Goal: Task Accomplishment & Management: Use online tool/utility

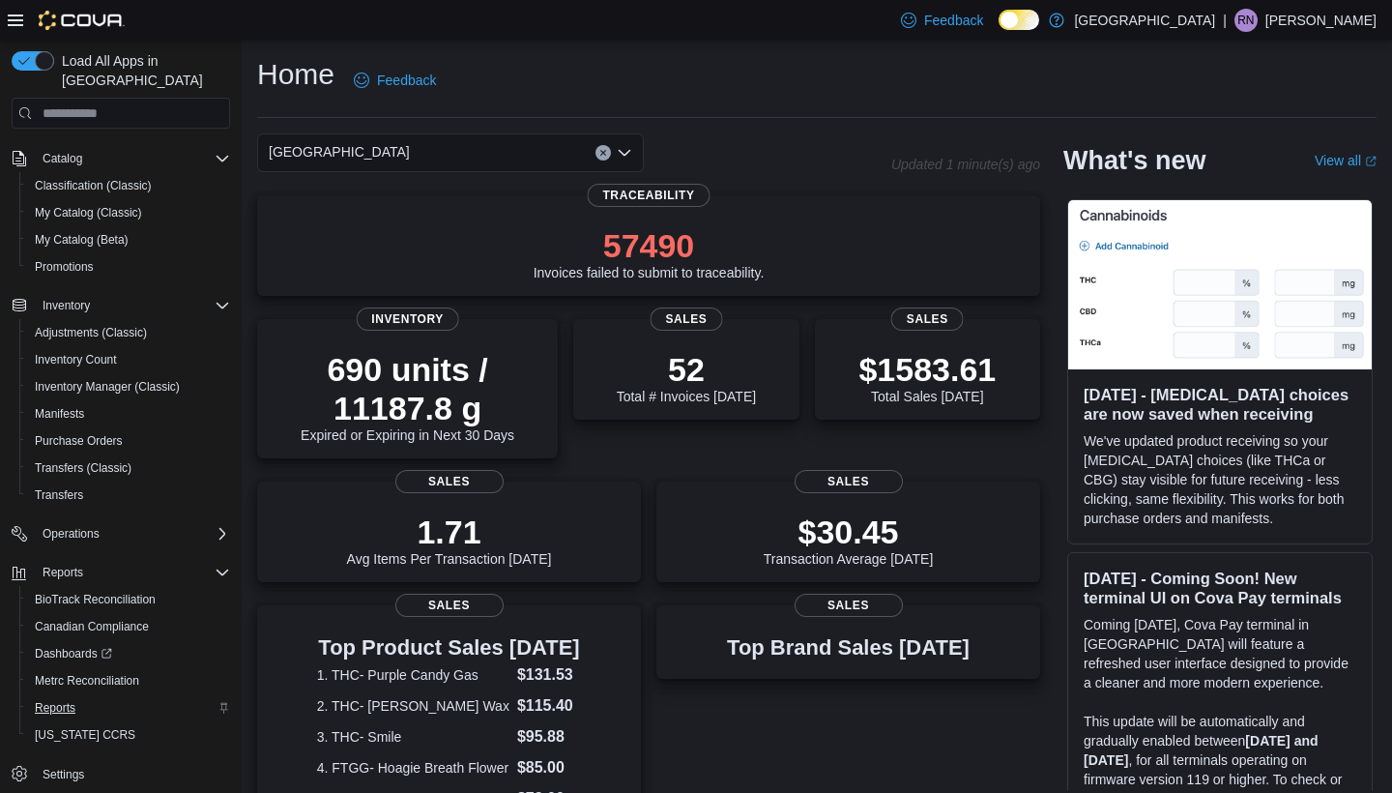
scroll to position [114, 0]
click at [59, 700] on span "Reports" at bounding box center [55, 707] width 41 height 15
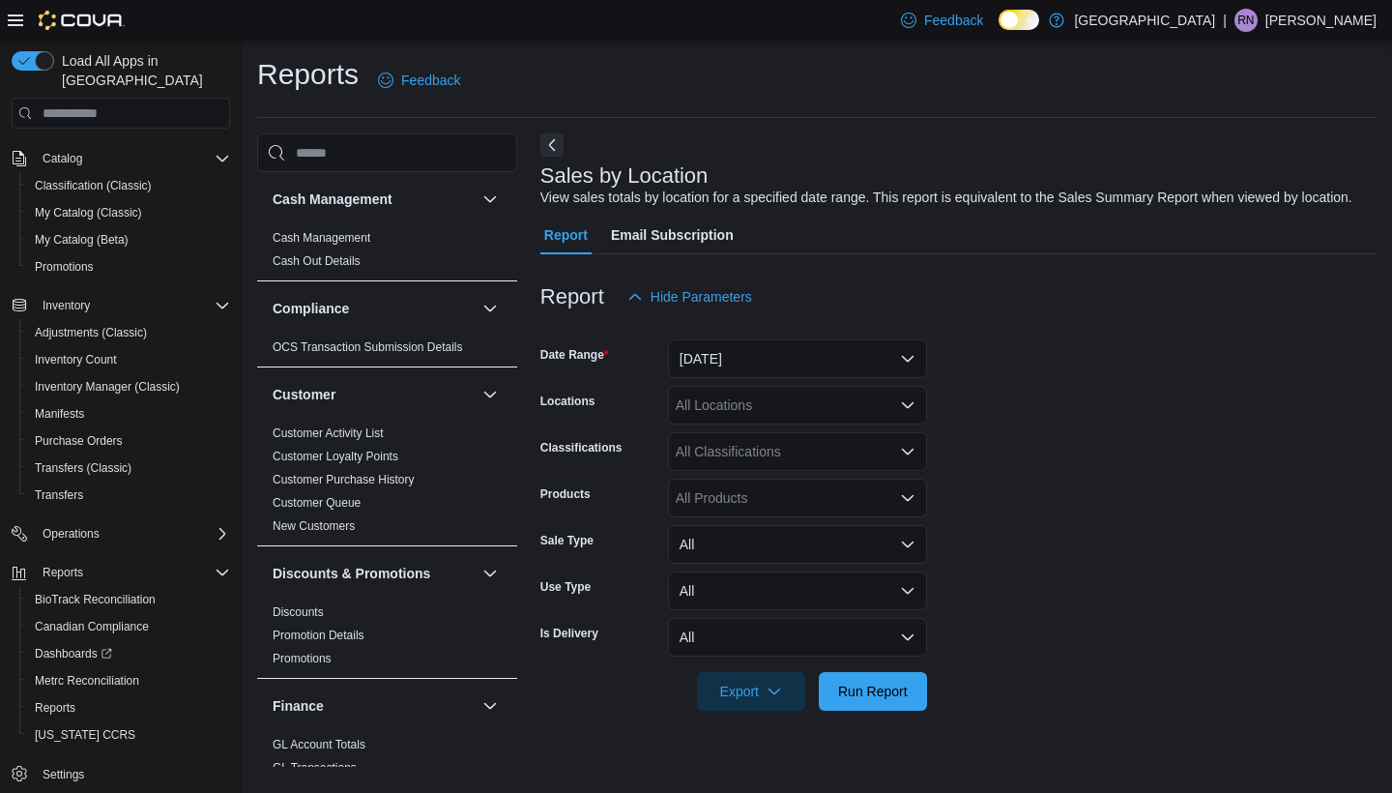
click at [885, 370] on button "[DATE]" at bounding box center [797, 358] width 259 height 39
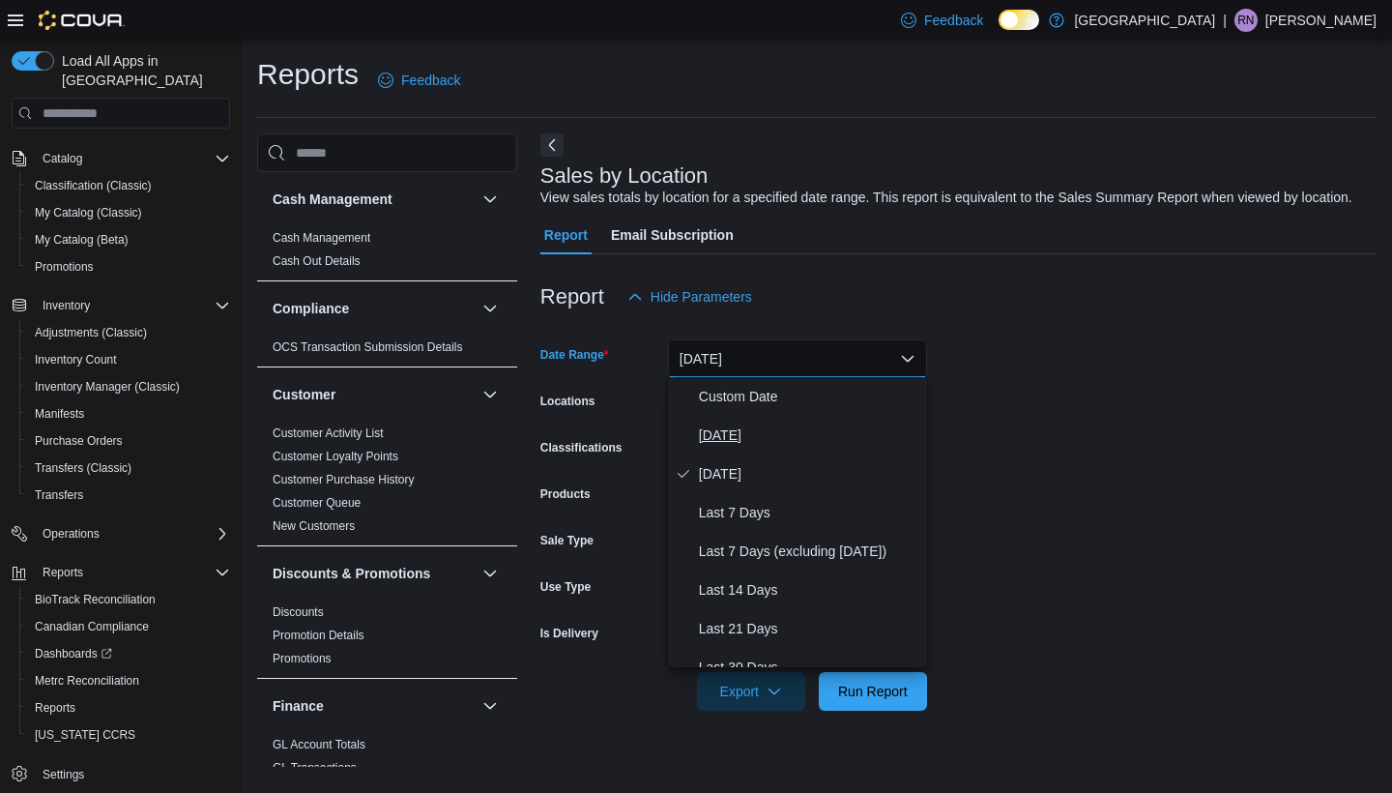
click at [786, 447] on button "[DATE]" at bounding box center [797, 435] width 259 height 39
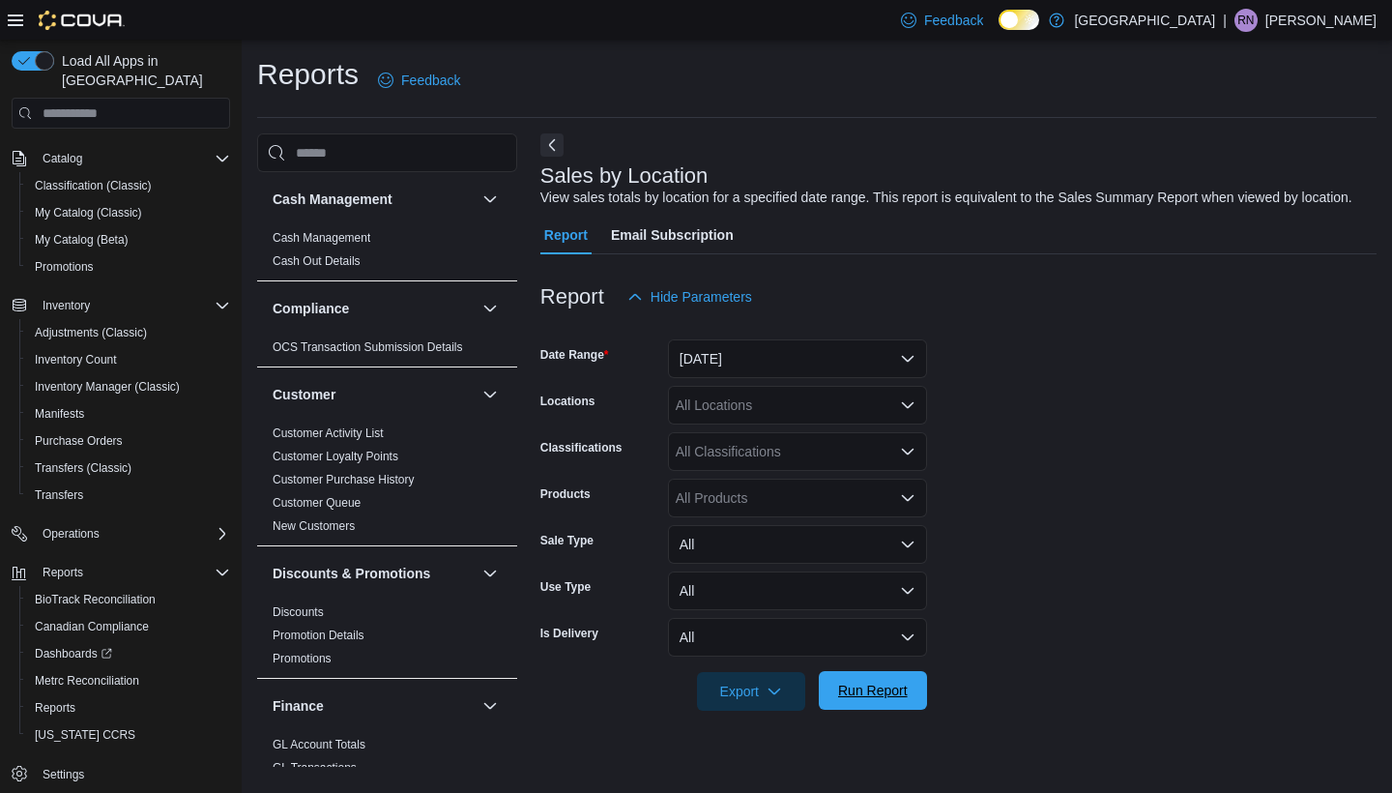
click at [884, 703] on span "Run Report" at bounding box center [872, 690] width 85 height 39
click at [767, 359] on button "[DATE]" at bounding box center [797, 358] width 259 height 39
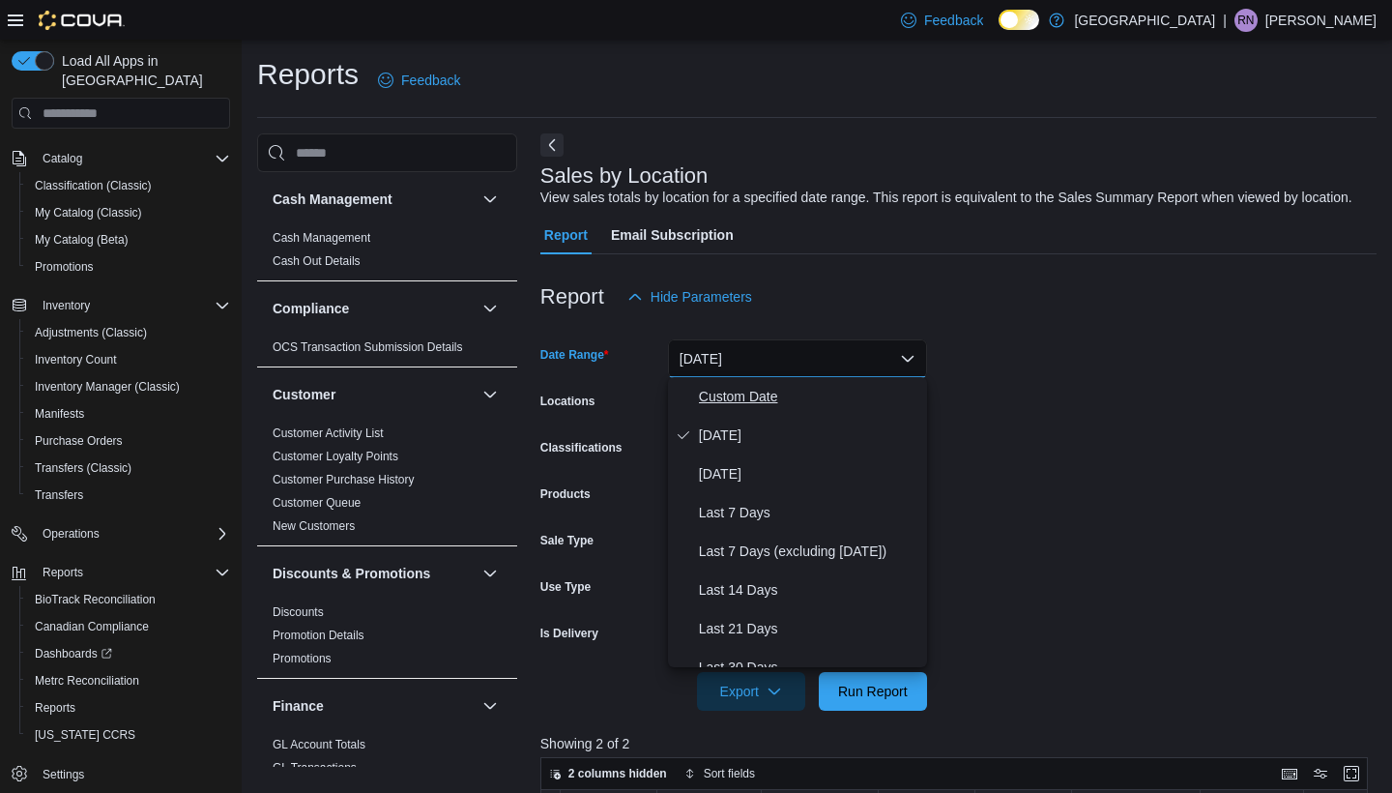
click at [764, 396] on span "Custom Date" at bounding box center [809, 396] width 220 height 23
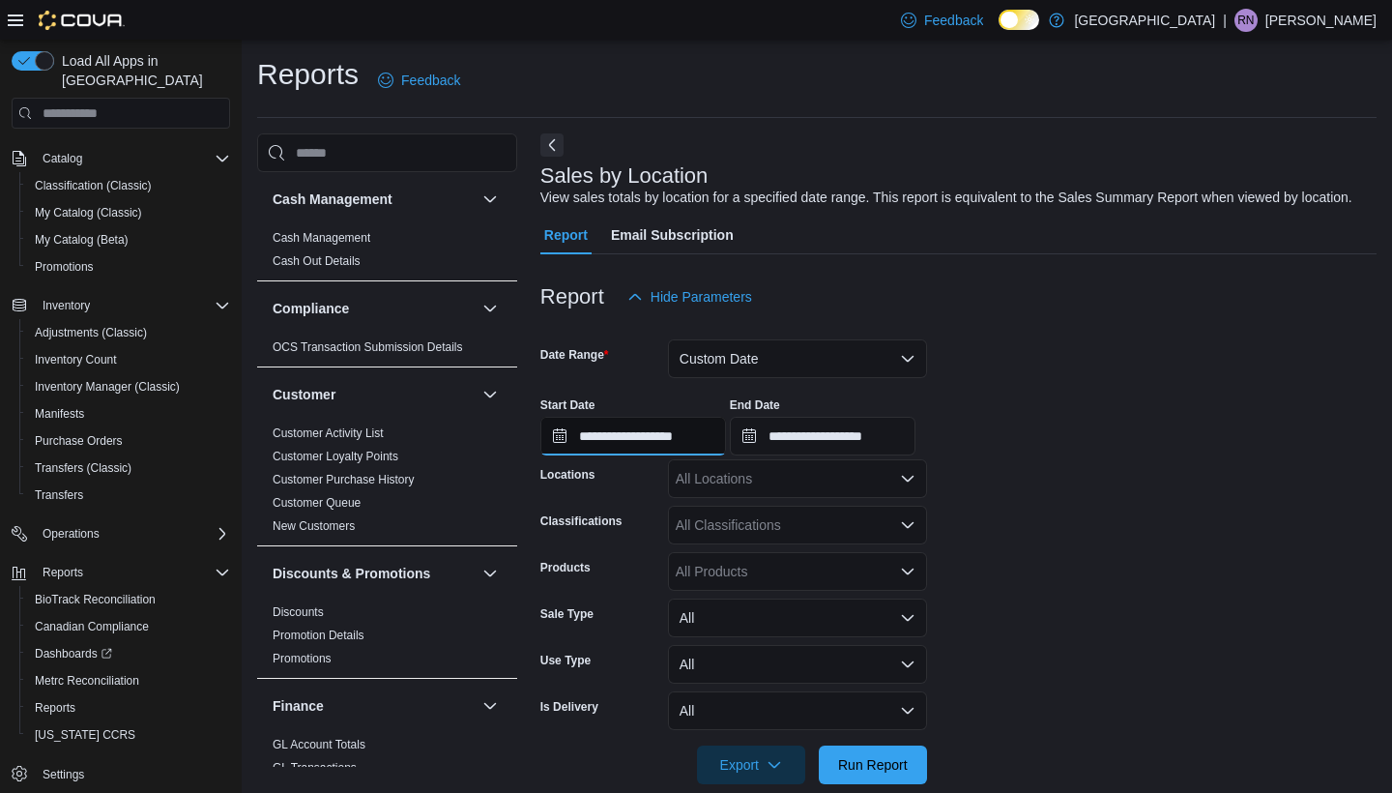
click at [647, 436] on input "**********" at bounding box center [633, 436] width 186 height 39
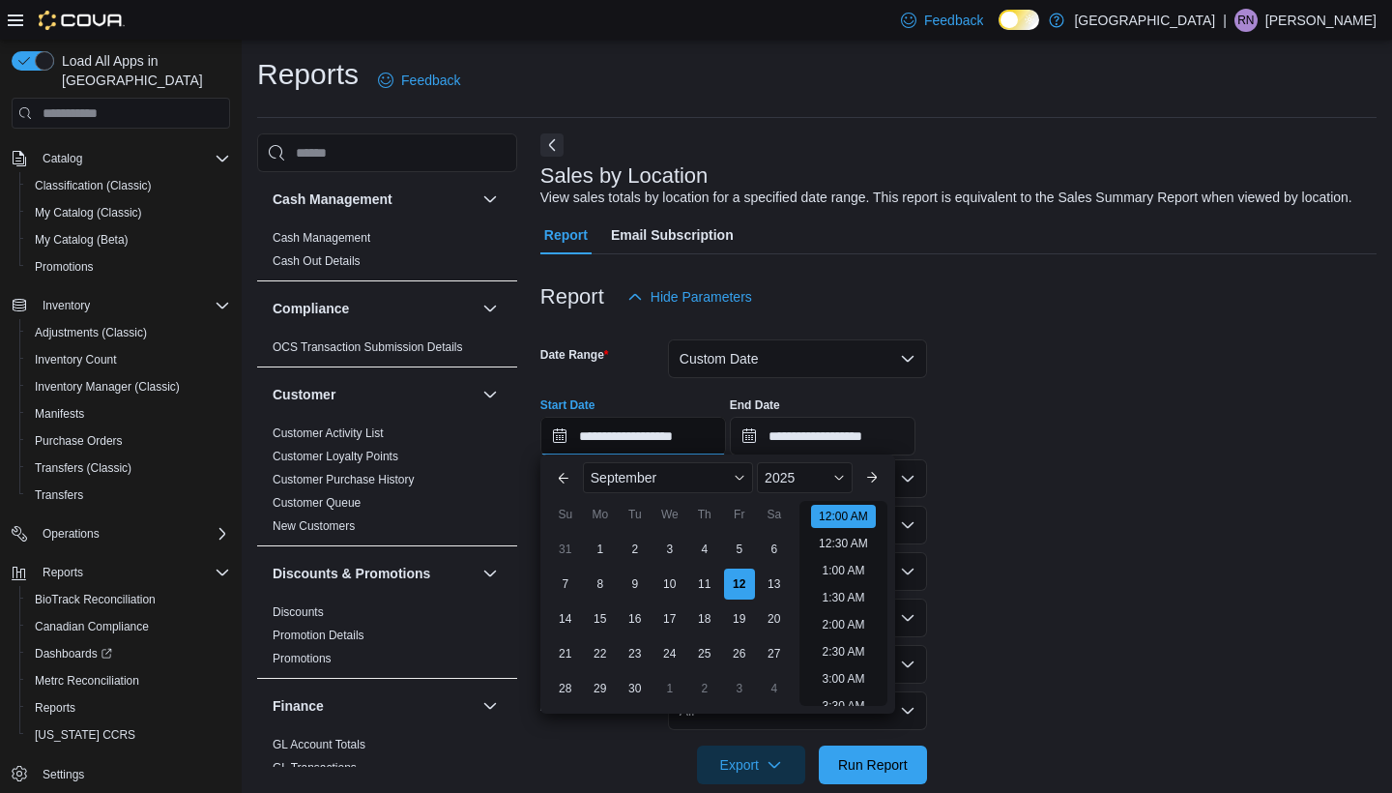
scroll to position [60, 0]
click at [742, 581] on div "12" at bounding box center [739, 583] width 34 height 34
click at [838, 438] on input "**********" at bounding box center [823, 436] width 186 height 39
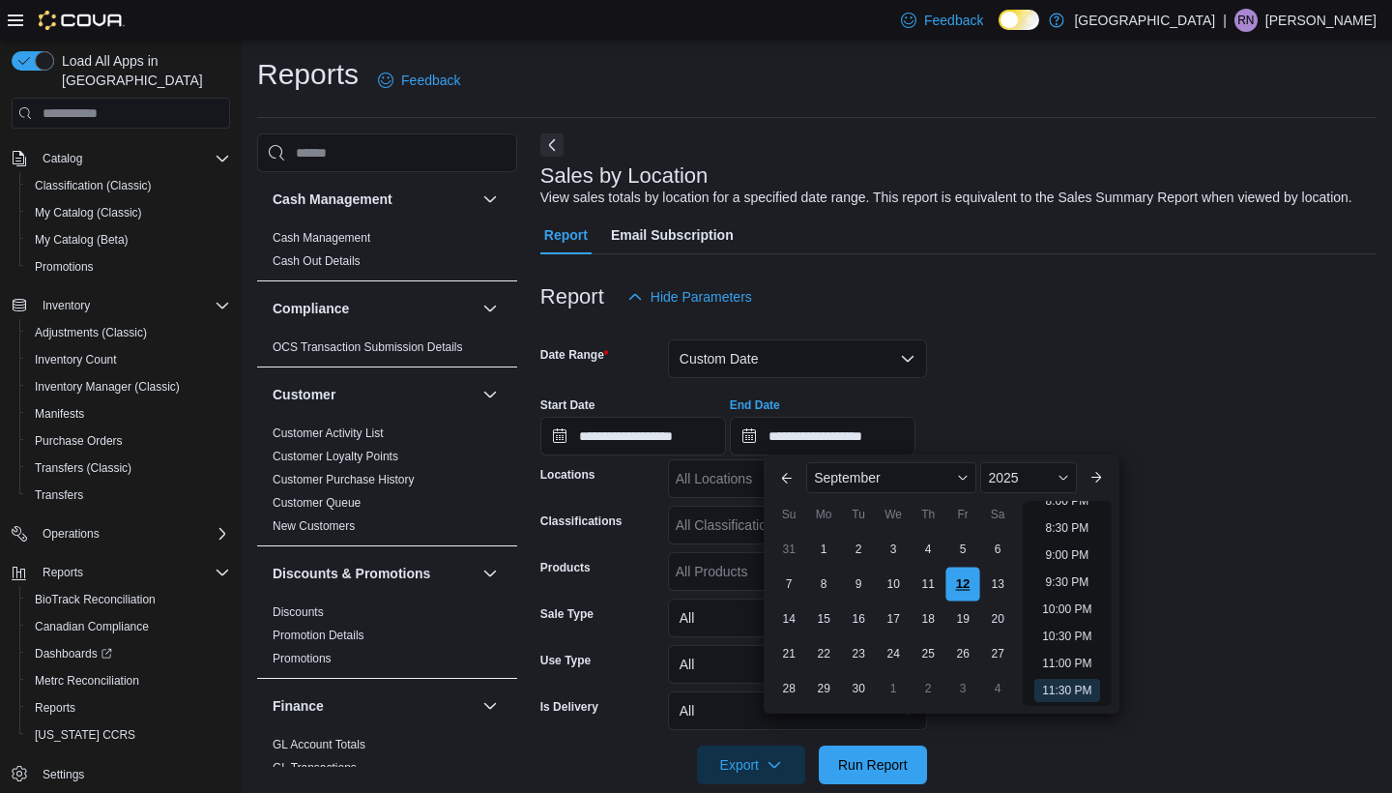
click at [964, 579] on div "12" at bounding box center [963, 583] width 34 height 34
click at [1053, 347] on form "**********" at bounding box center [958, 550] width 836 height 468
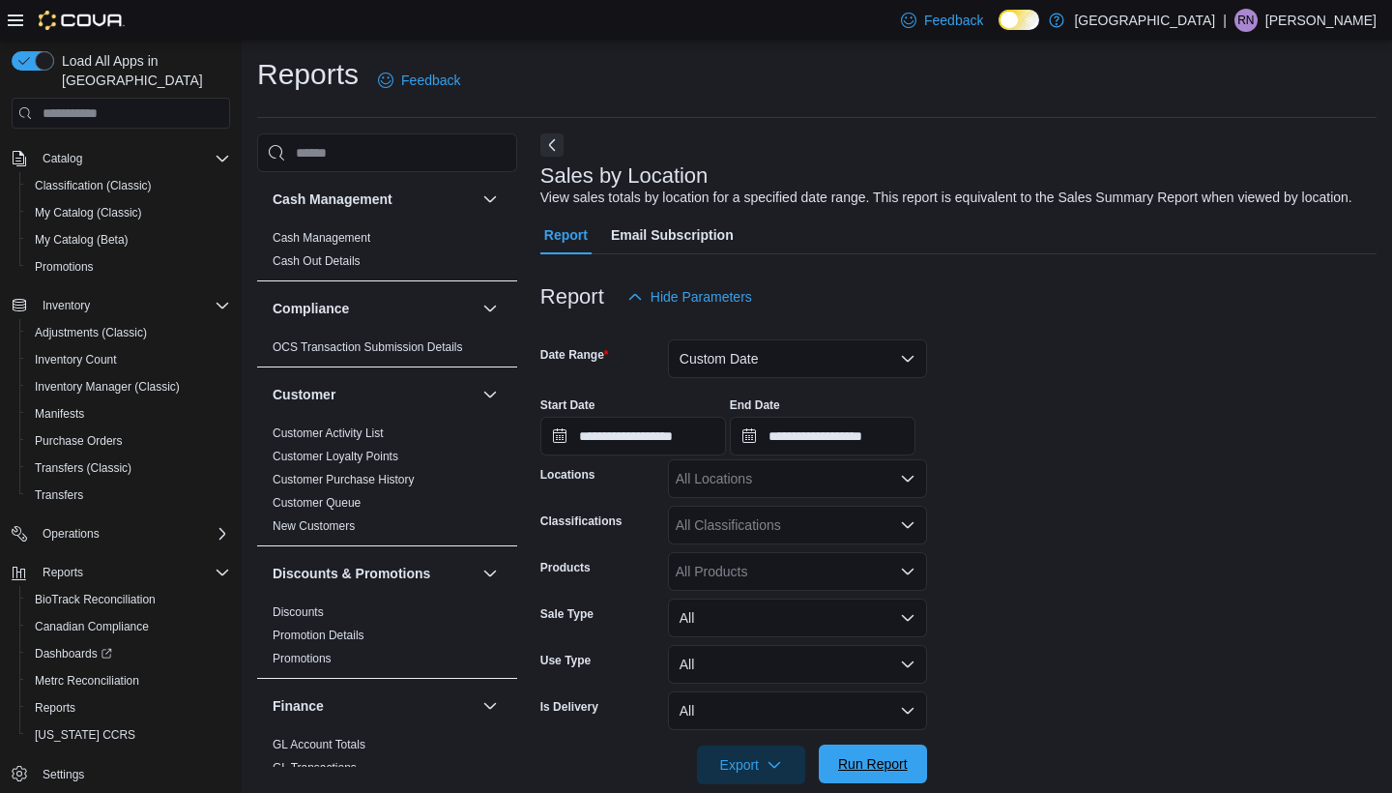
click at [894, 762] on span "Run Report" at bounding box center [873, 763] width 70 height 19
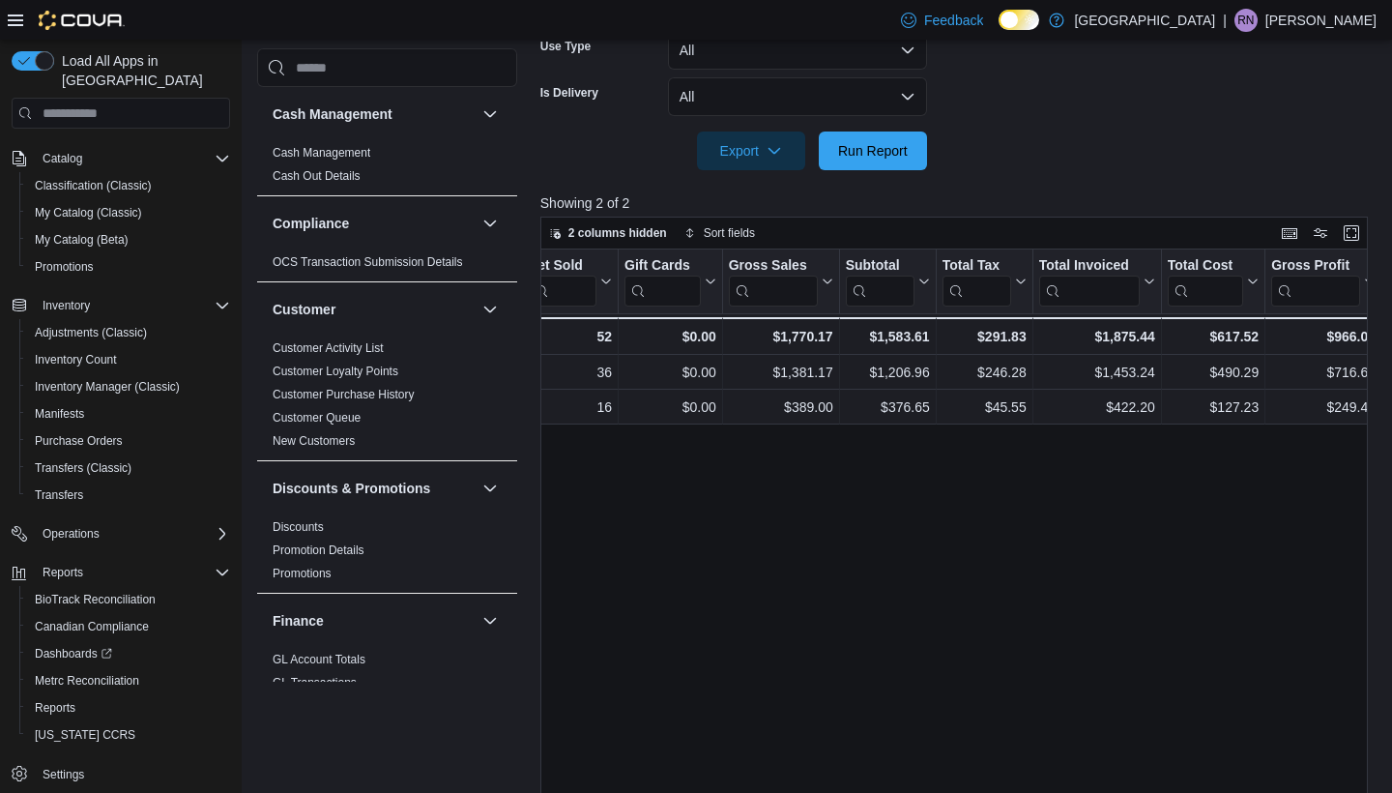
scroll to position [625, 0]
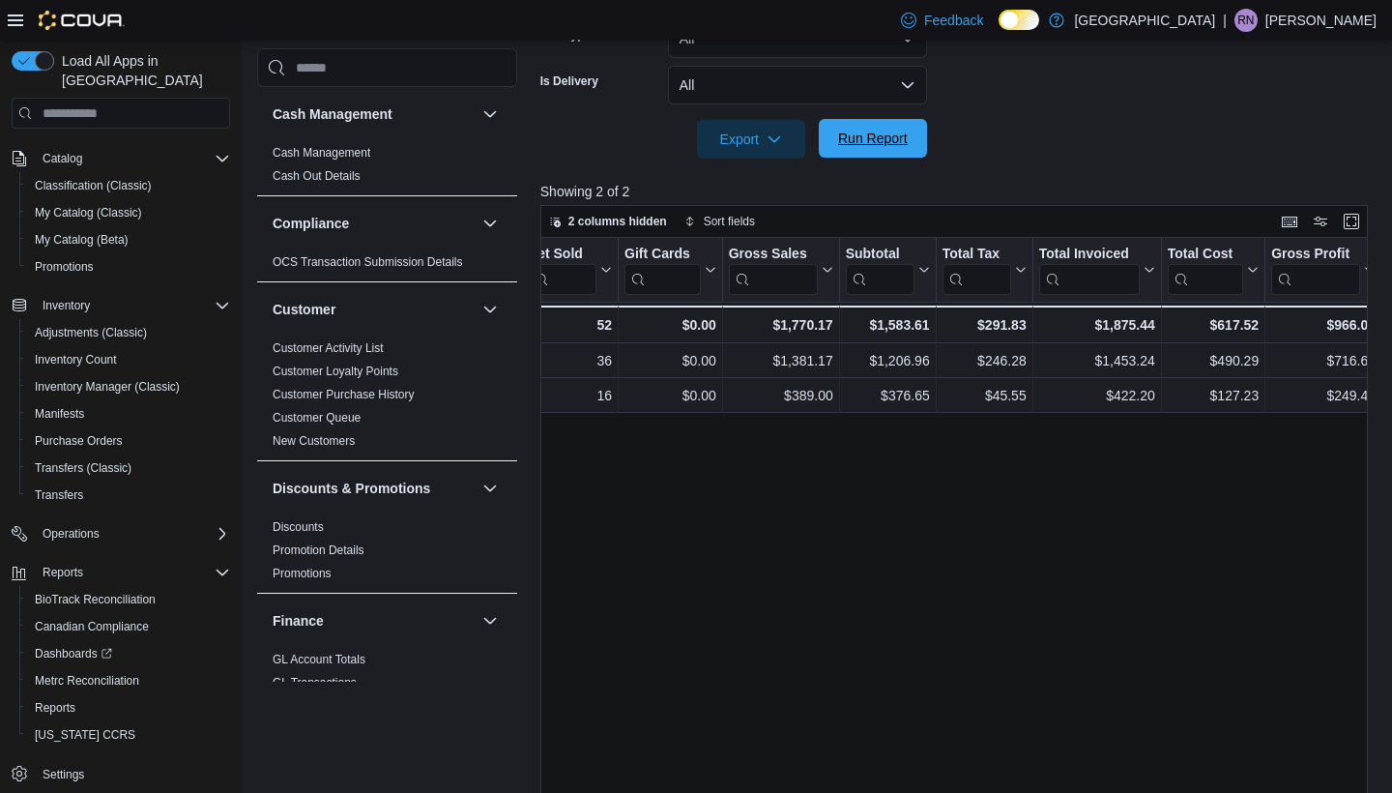
click at [872, 135] on span "Run Report" at bounding box center [873, 138] width 70 height 19
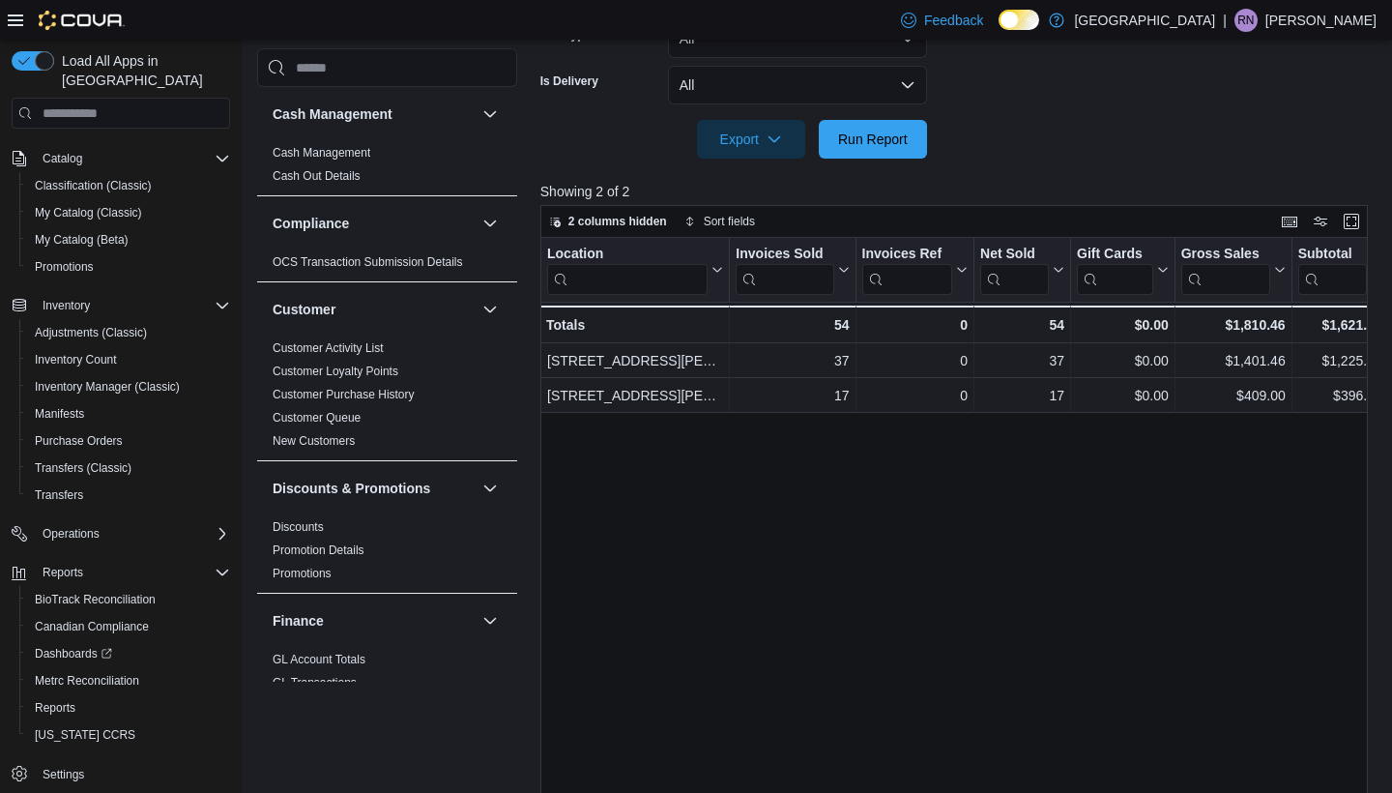
scroll to position [0, 0]
